Goal: Use online tool/utility: Use online tool/utility

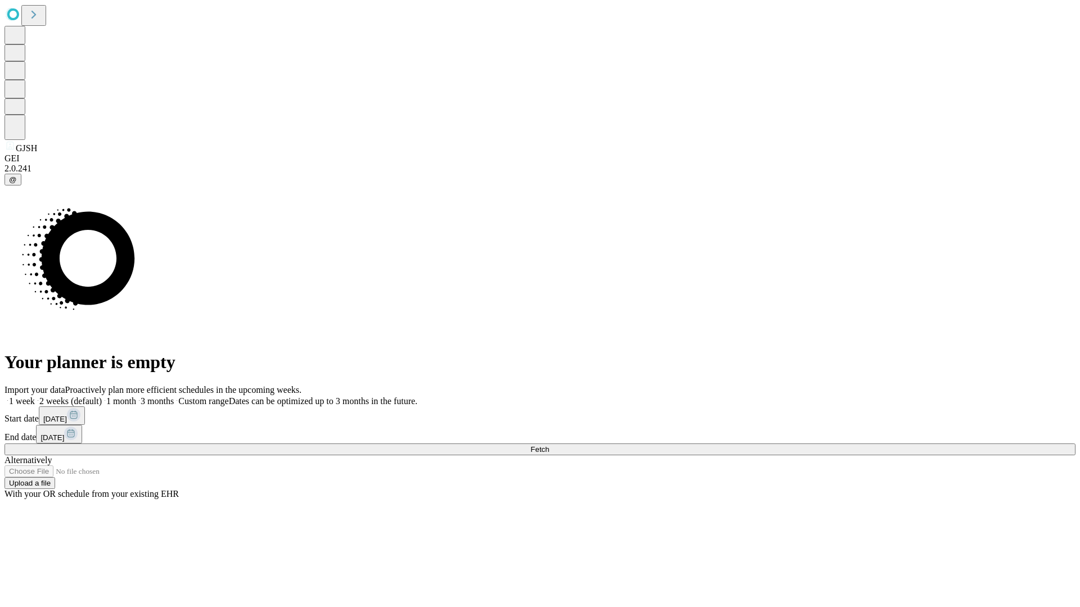
click at [549, 445] on span "Fetch" at bounding box center [539, 449] width 19 height 8
